Goal: Check status: Check status

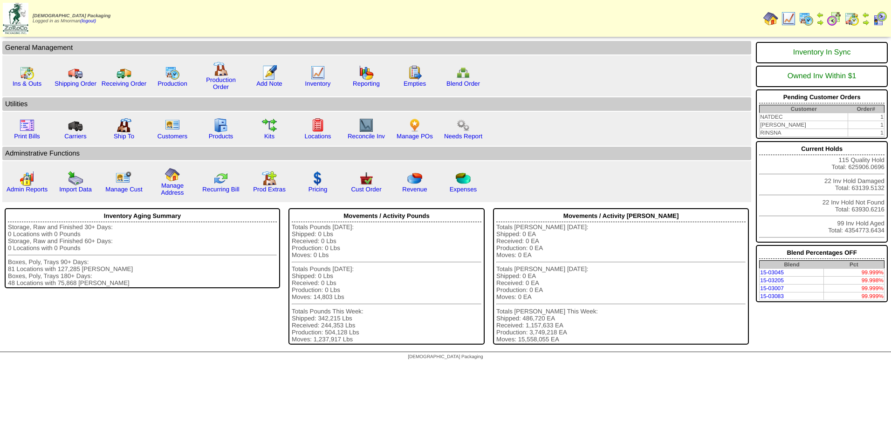
click at [791, 20] on img at bounding box center [788, 18] width 15 height 15
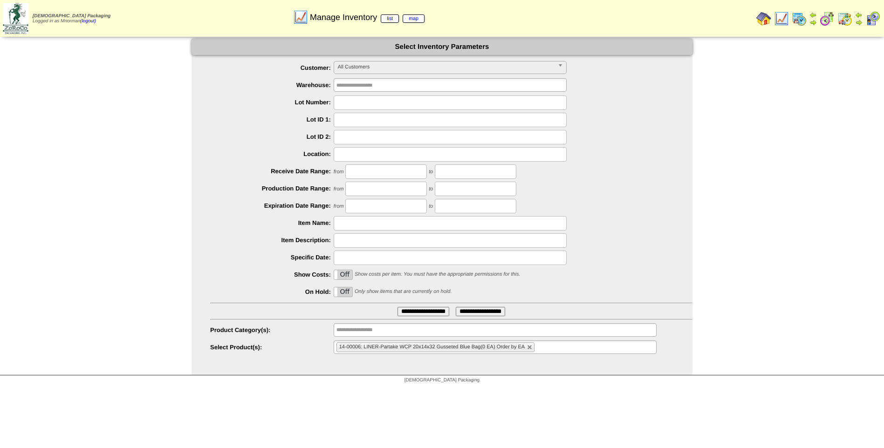
click at [554, 349] on ul "14-00006: LINER-Partake WCP 20x14x32 Gusseted Blue Bag(0 EA) Order by EA" at bounding box center [495, 348] width 323 height 14
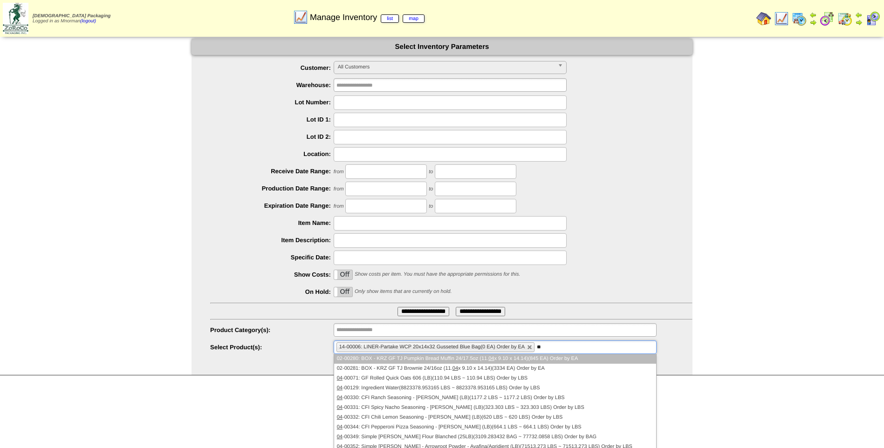
type input "***"
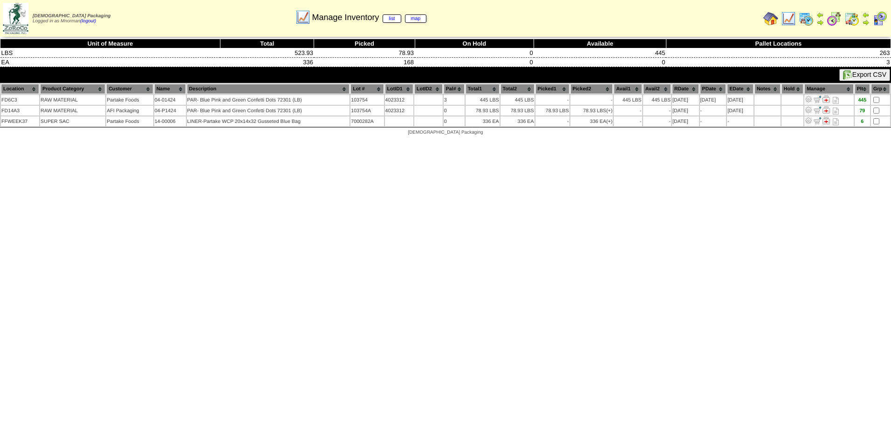
click at [794, 18] on img at bounding box center [788, 18] width 15 height 15
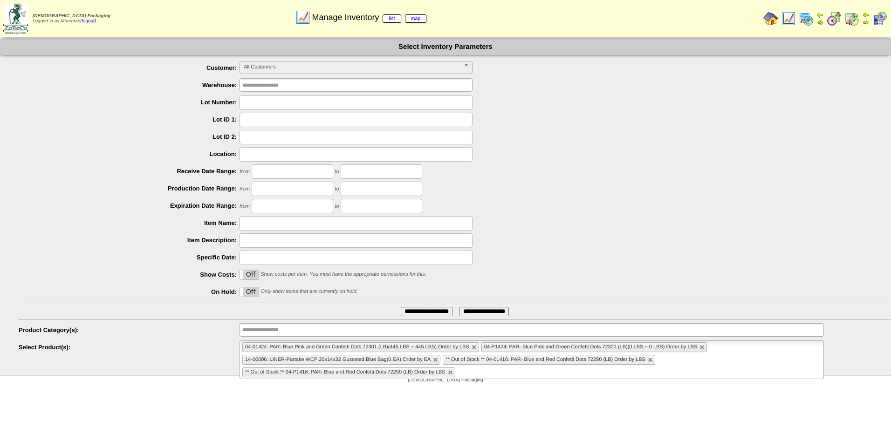
click at [853, 23] on img at bounding box center [851, 18] width 15 height 15
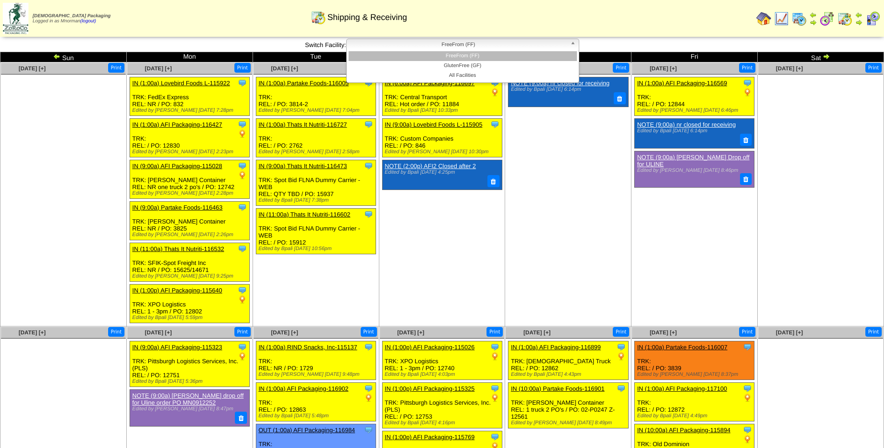
click at [535, 51] on link "FreeFrom (FF)" at bounding box center [462, 45] width 233 height 13
click at [534, 44] on span "FreeFrom (FF)" at bounding box center [458, 44] width 216 height 11
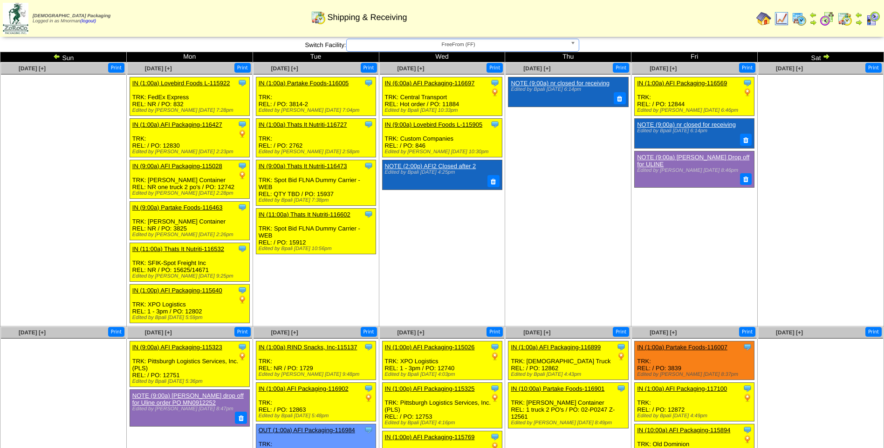
click at [823, 61] on link at bounding box center [825, 57] width 9 height 7
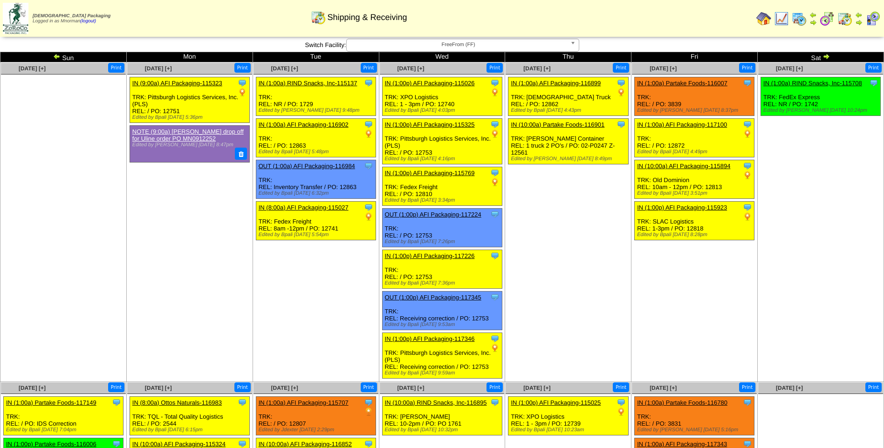
click at [828, 56] on img at bounding box center [826, 56] width 7 height 7
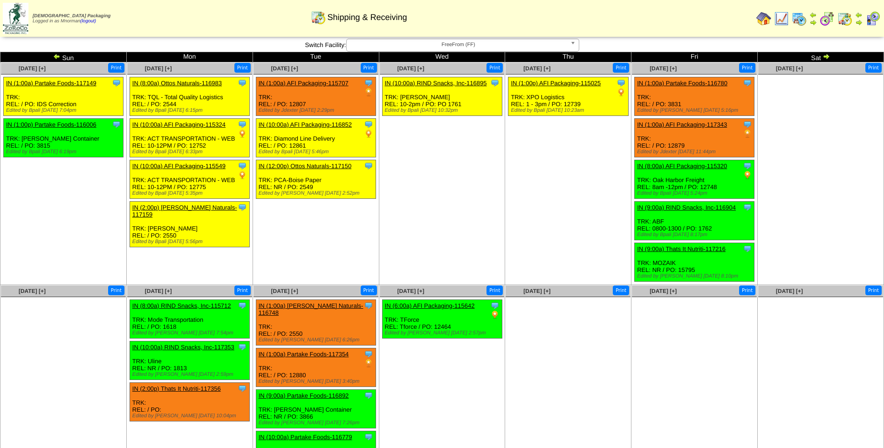
click at [825, 57] on img at bounding box center [826, 56] width 7 height 7
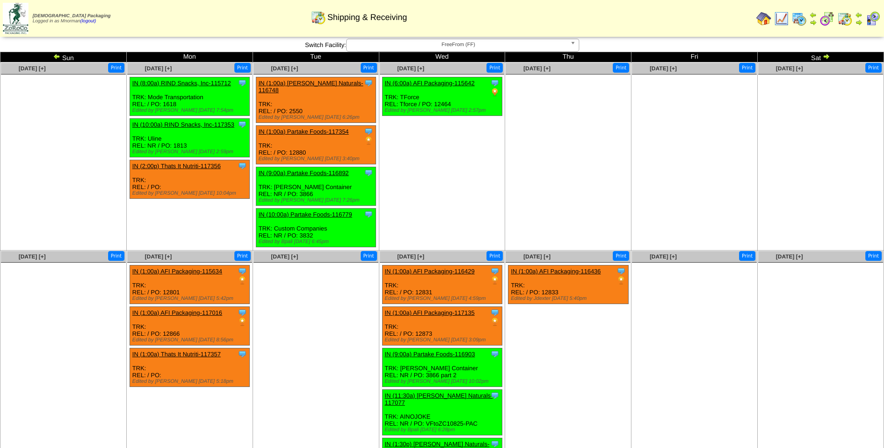
click at [826, 58] on img at bounding box center [826, 56] width 7 height 7
